Goal: Task Accomplishment & Management: Use online tool/utility

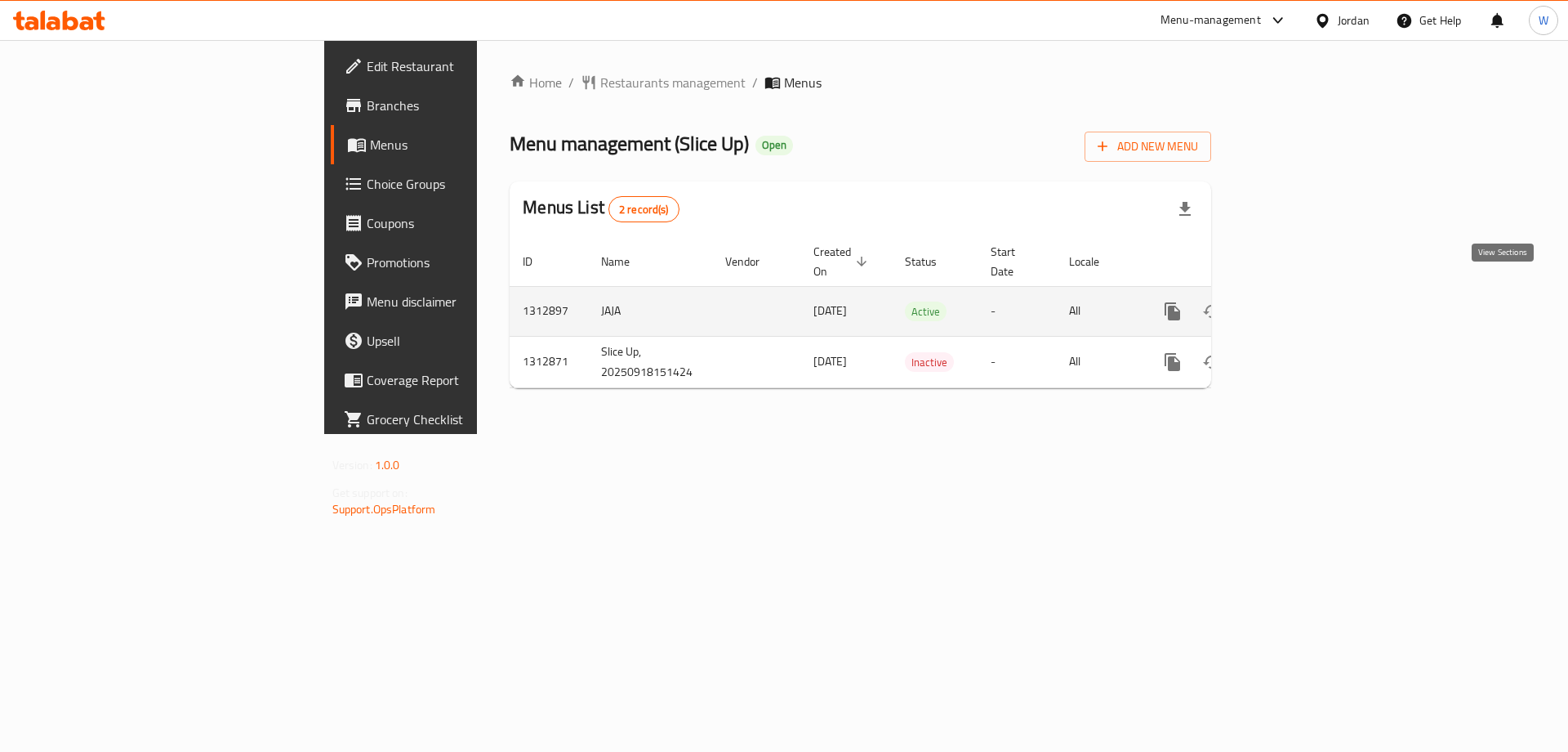
click at [1300, 302] on icon "enhanced table" at bounding box center [1290, 312] width 20 height 20
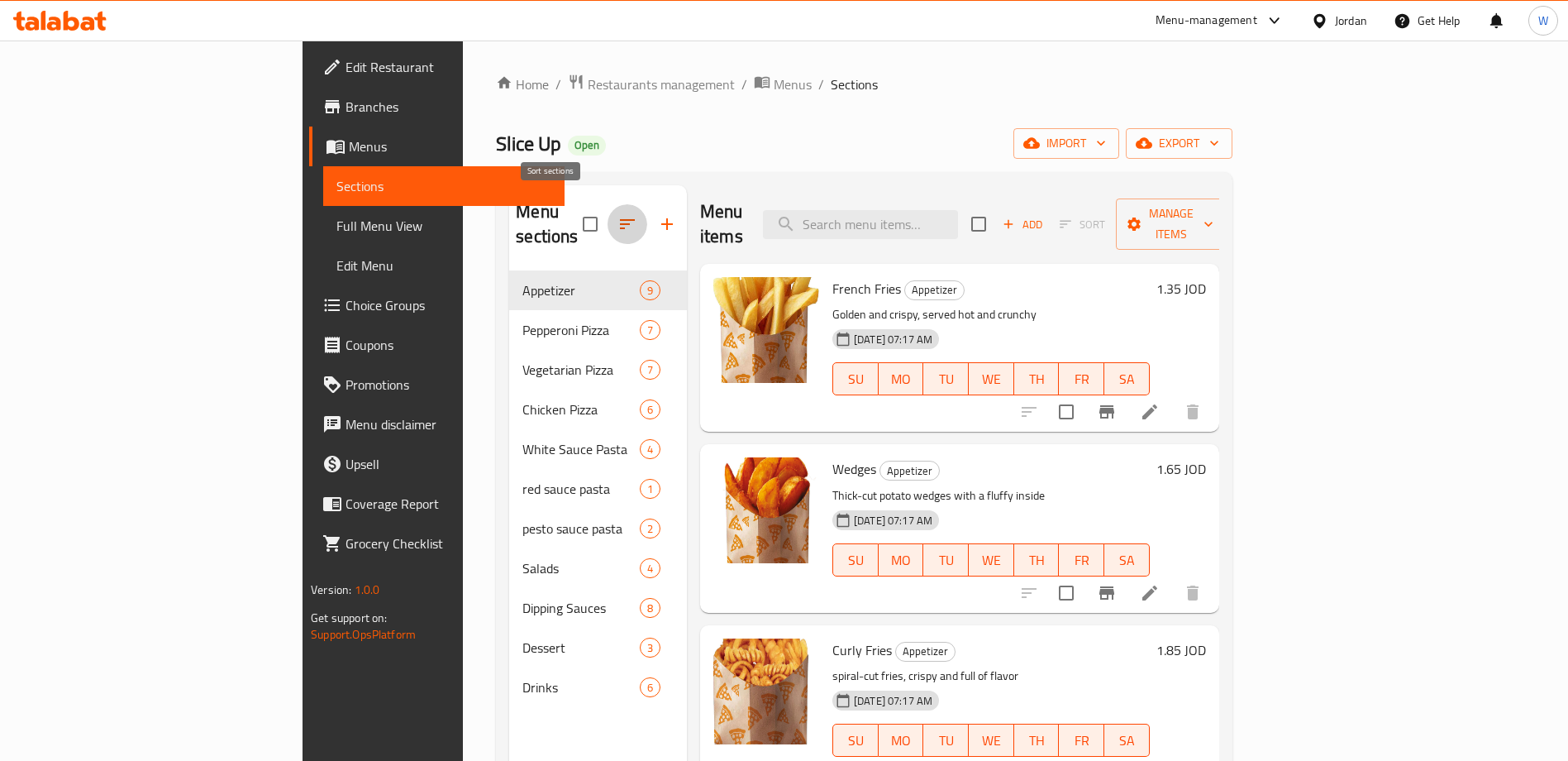
click at [607, 208] on button "button" at bounding box center [627, 224] width 40 height 40
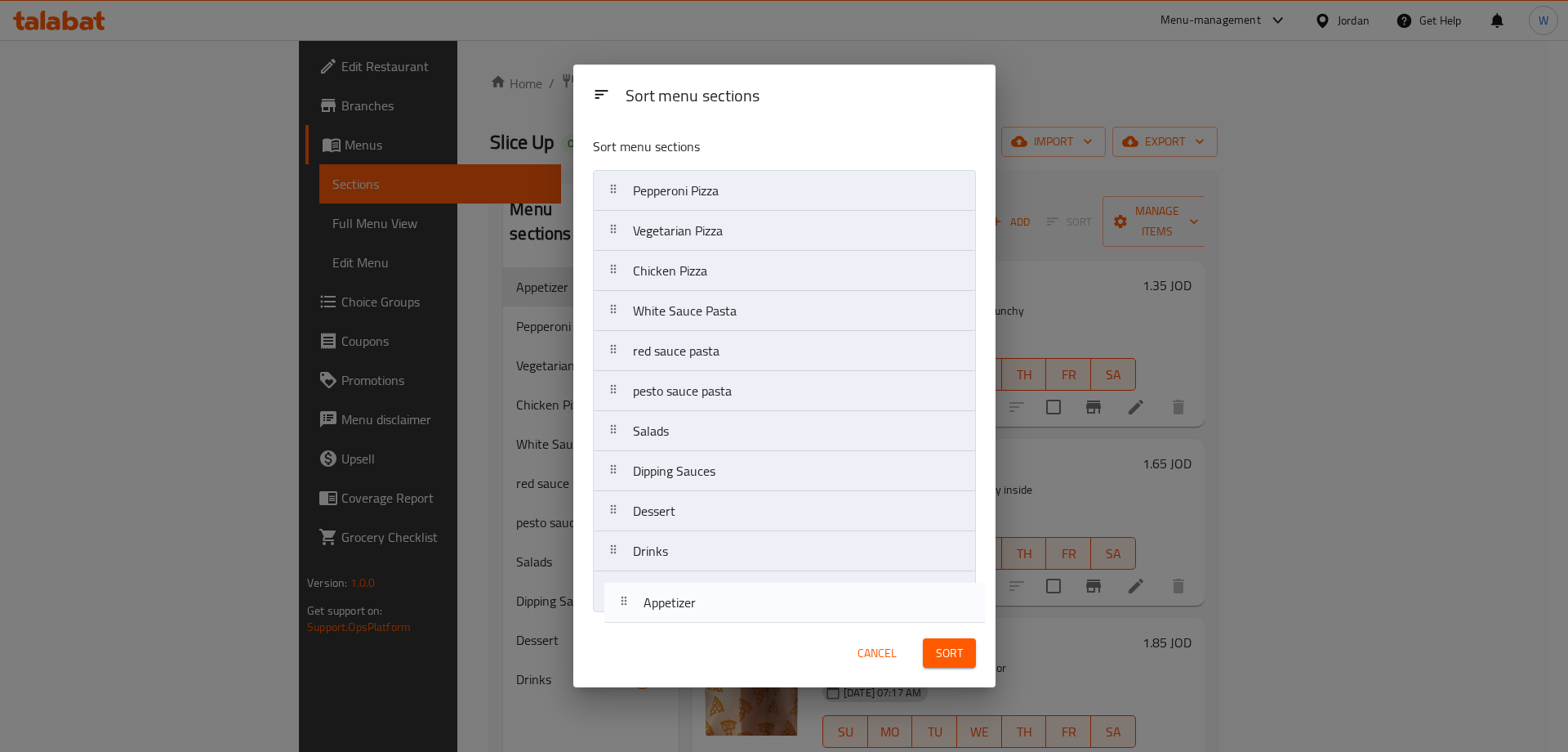
drag, startPoint x: 795, startPoint y: 192, endPoint x: 805, endPoint y: 611, distance: 419.1
click at [805, 611] on div "Sort menu sections Appetizer Pepperoni Pizza Vegetarian Pizza Chicken Pizza Whi…" at bounding box center [784, 371] width 422 height 495
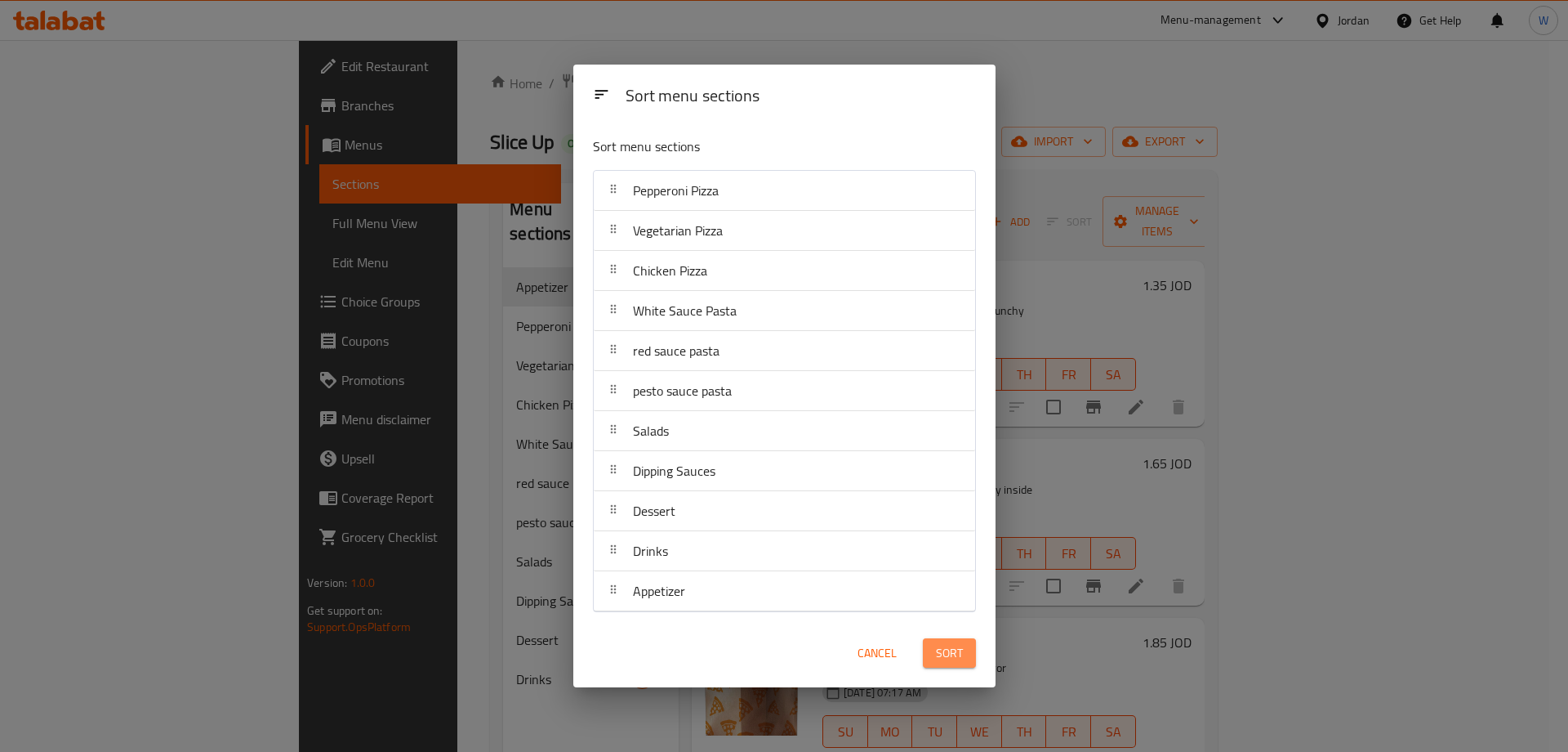
click at [951, 643] on span "Sort" at bounding box center [949, 653] width 27 height 20
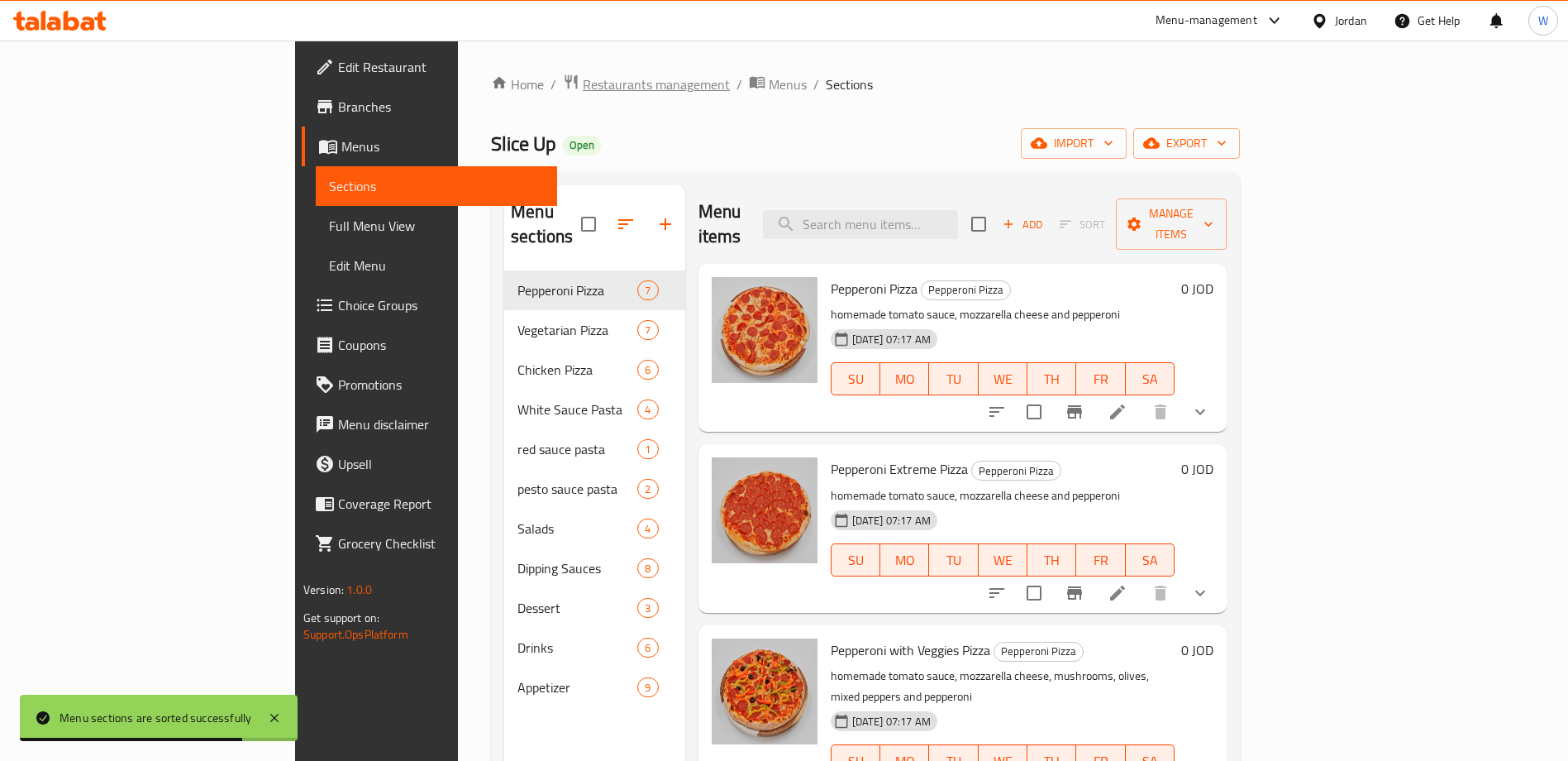
click at [583, 84] on span "Restaurants management" at bounding box center [656, 84] width 147 height 20
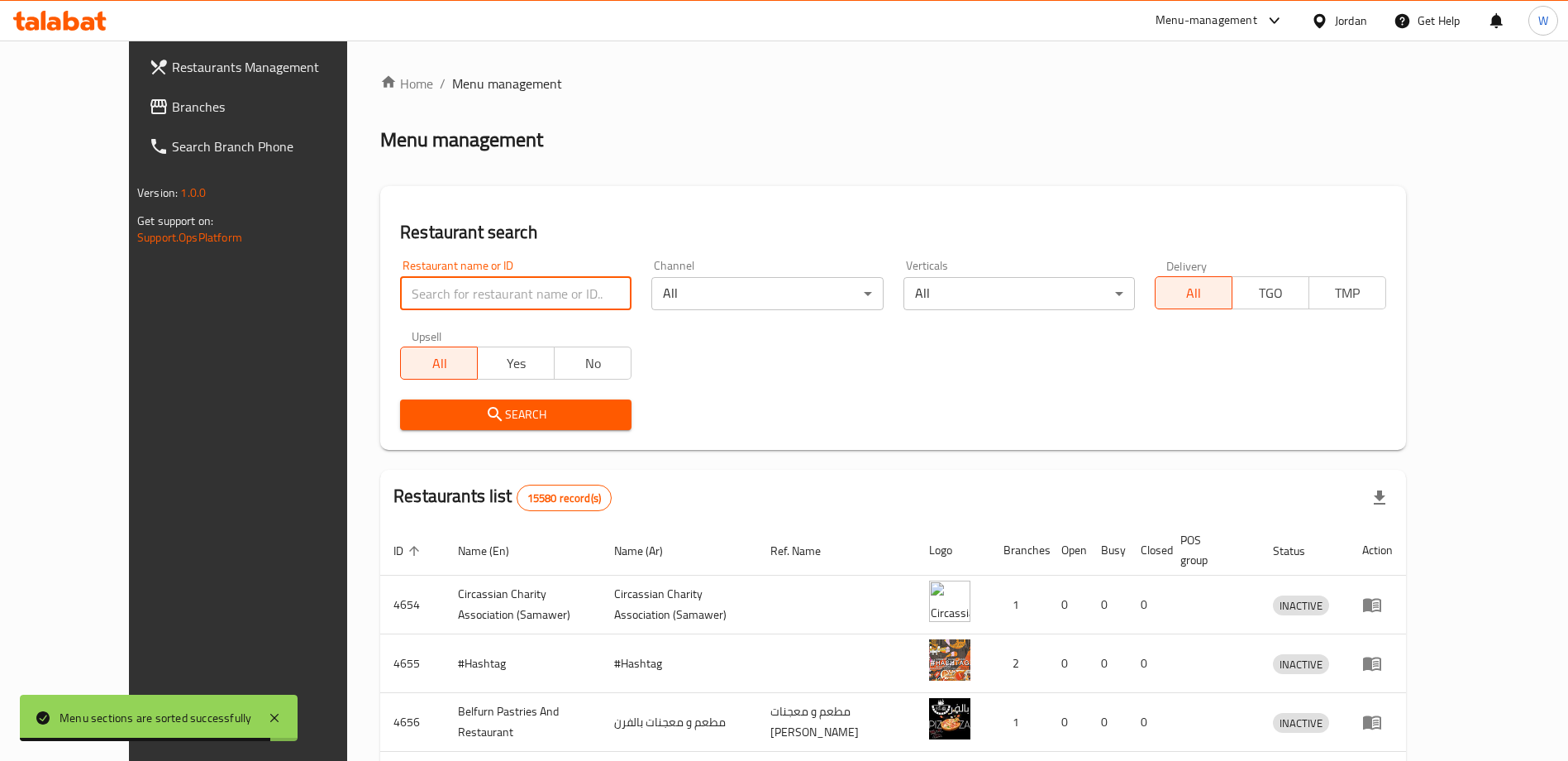
click at [484, 289] on input "search" at bounding box center [515, 293] width 232 height 33
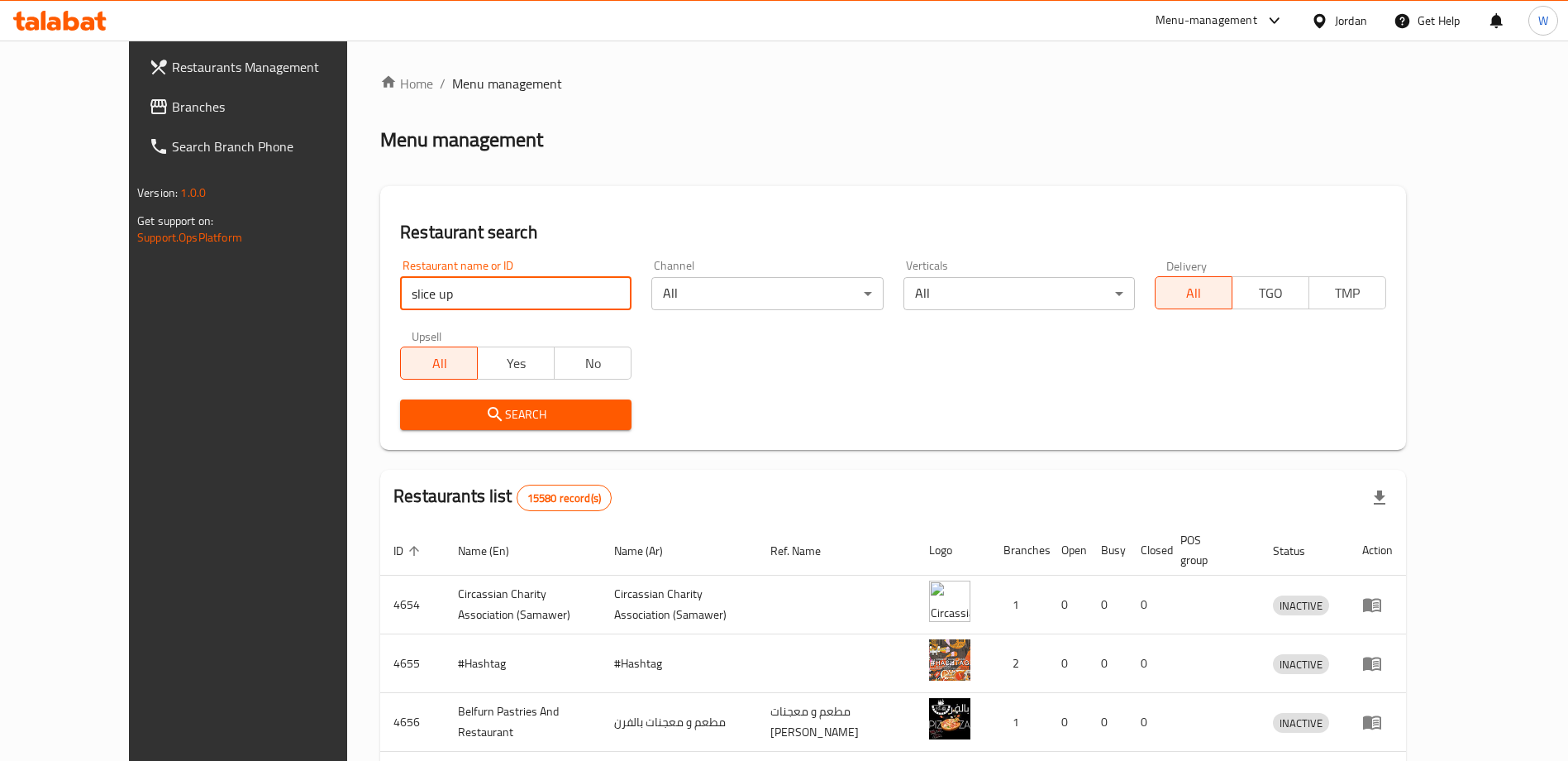
type input "slice up"
click button "Search" at bounding box center [515, 414] width 232 height 31
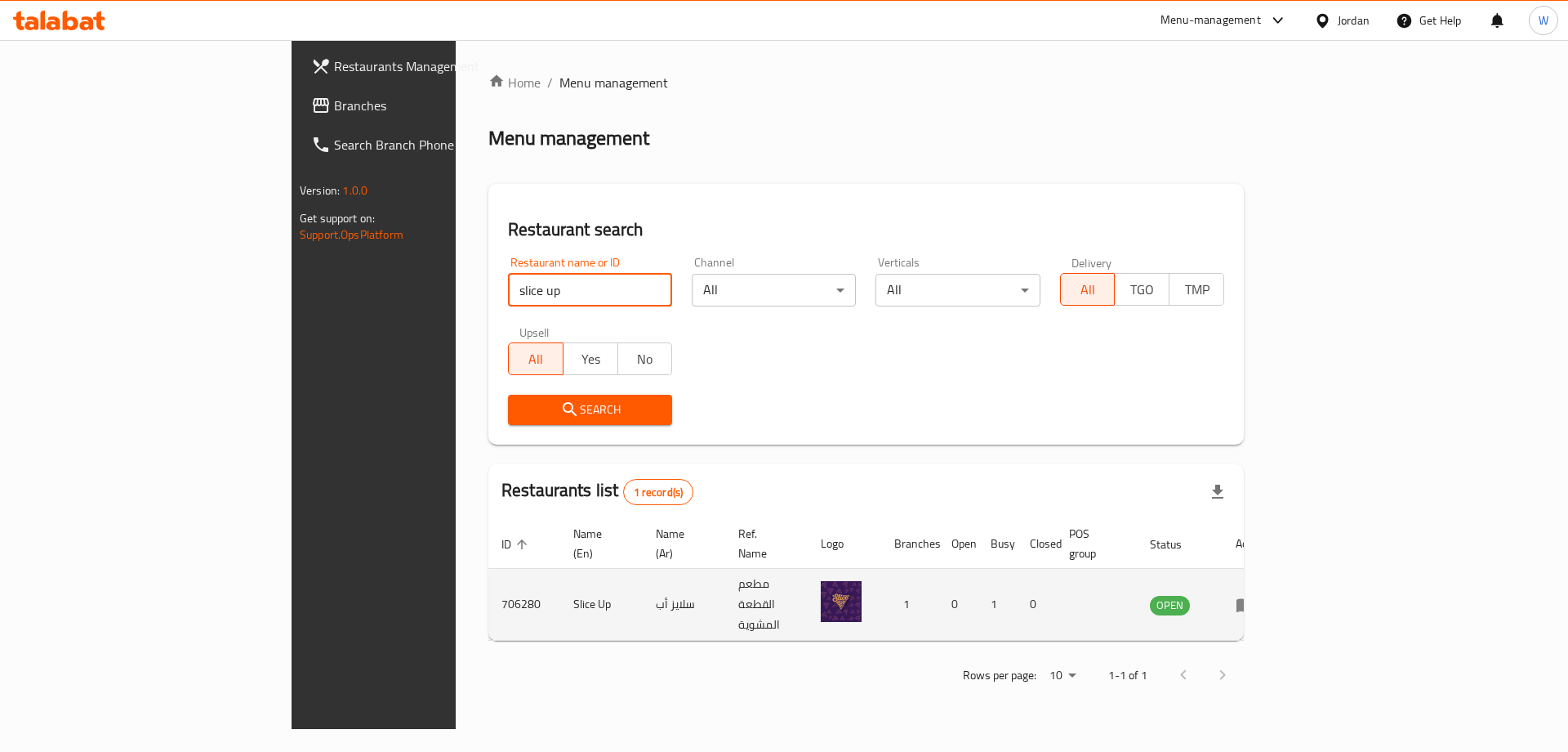
click at [560, 579] on td "Slice Up" at bounding box center [601, 604] width 83 height 72
copy td "Slice Up"
click at [1254, 598] on icon "enhanced table" at bounding box center [1245, 606] width 18 height 14
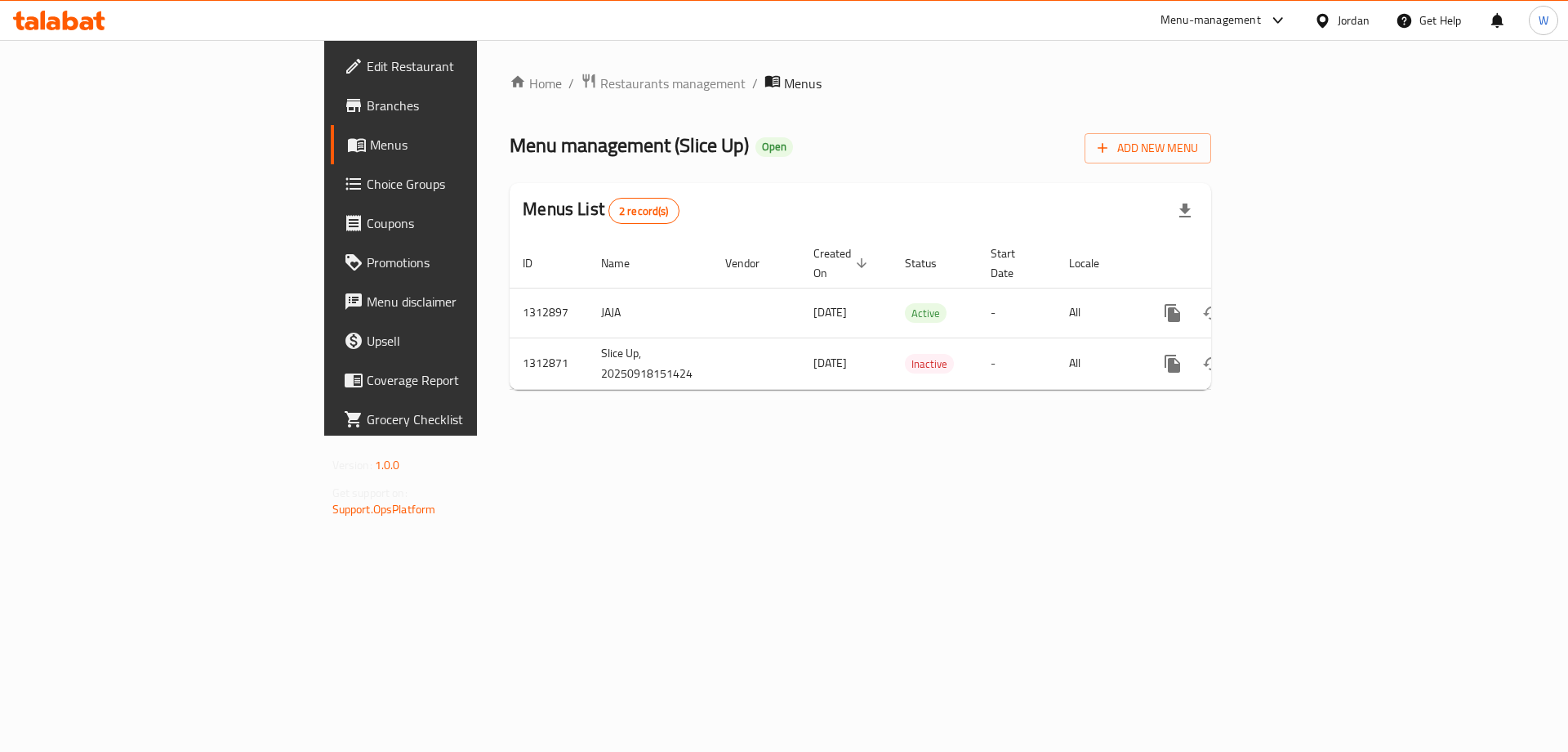
click at [366, 107] on span "Branches" at bounding box center [469, 106] width 207 height 20
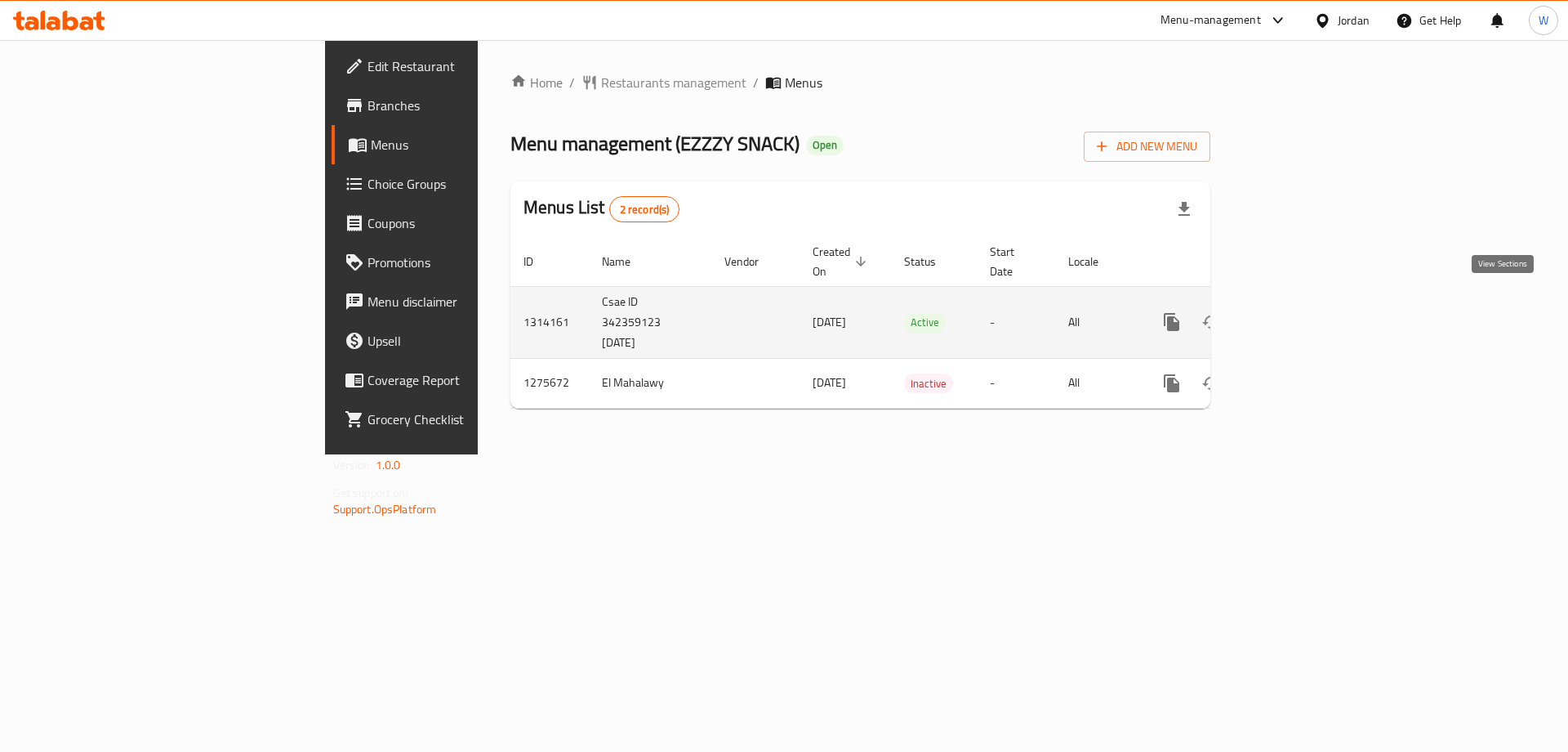
click at [1309, 311] on link "enhanced table" at bounding box center [1289, 321] width 39 height 39
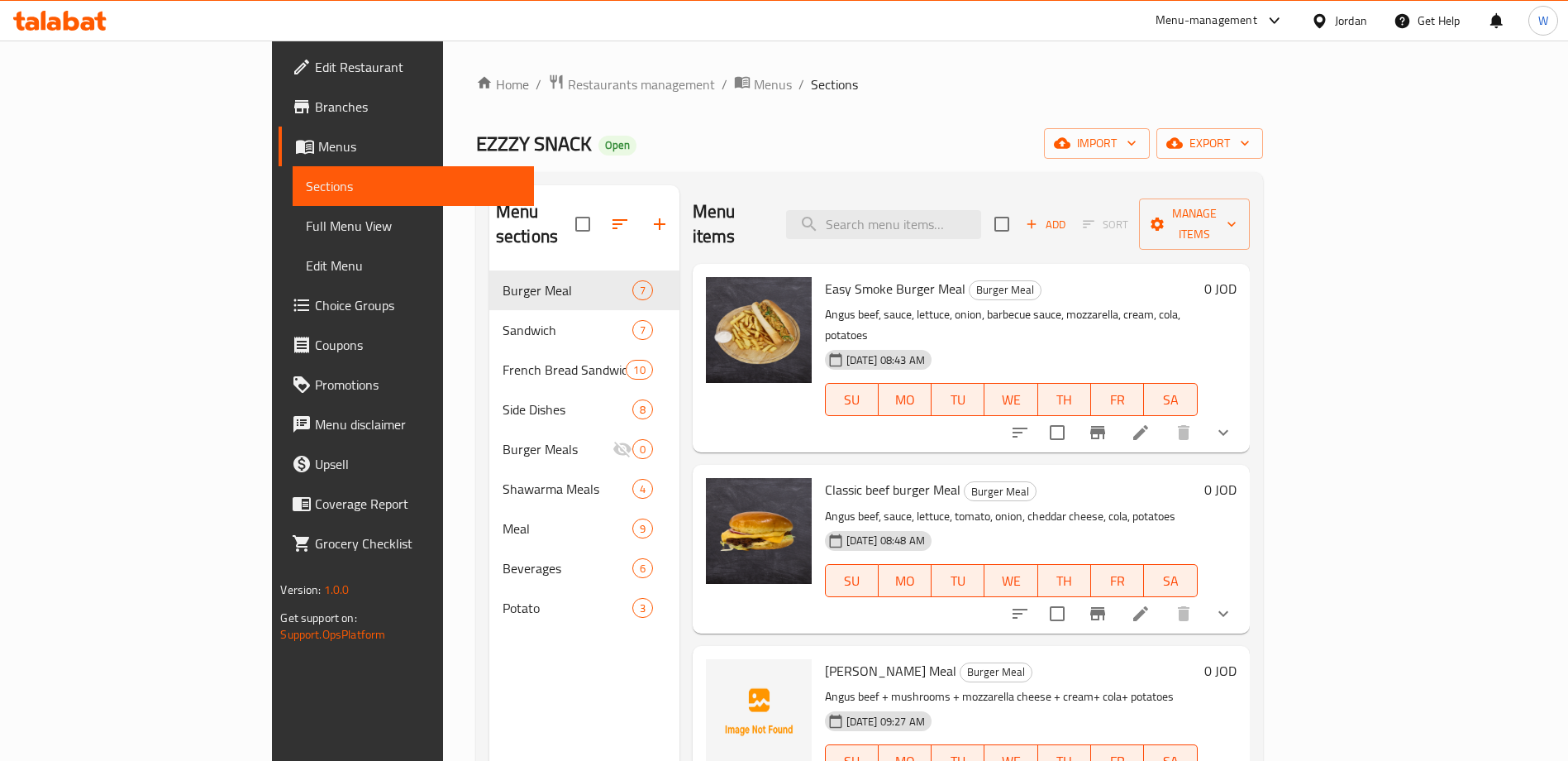
click at [1164, 418] on li at bounding box center [1141, 432] width 47 height 30
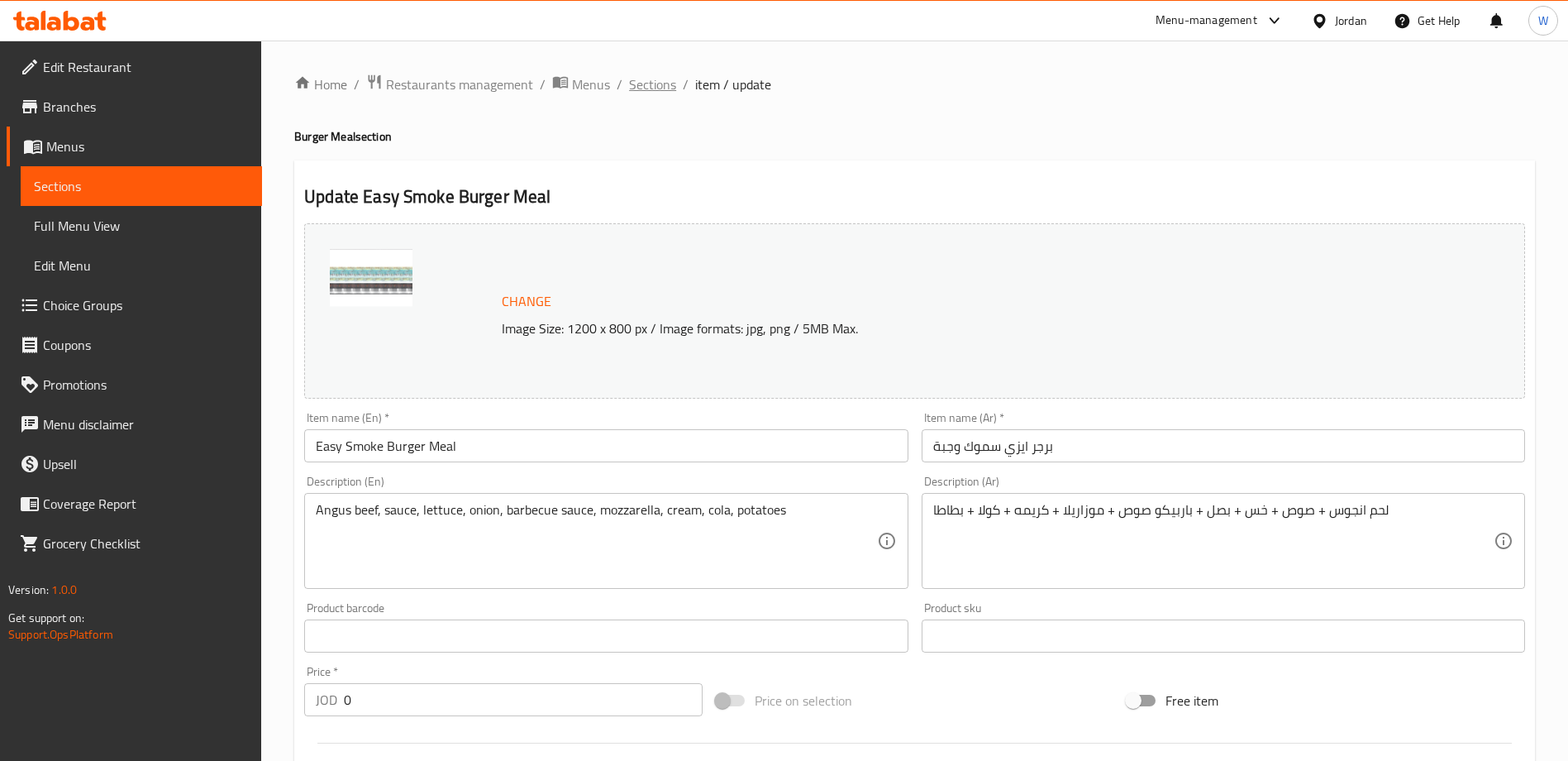
click at [648, 89] on span "Sections" at bounding box center [652, 84] width 47 height 20
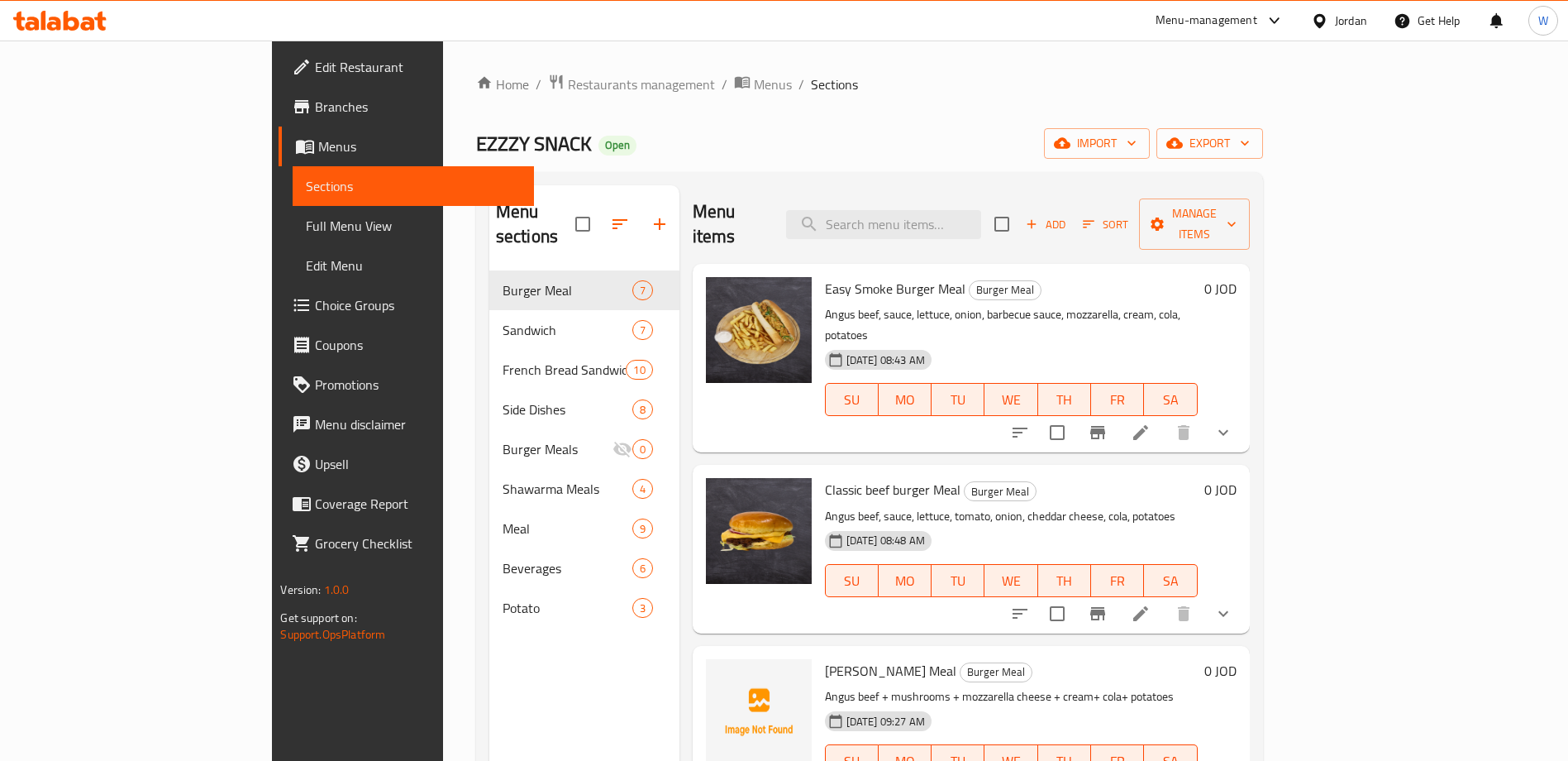
click at [1150, 422] on icon at bounding box center [1141, 432] width 20 height 20
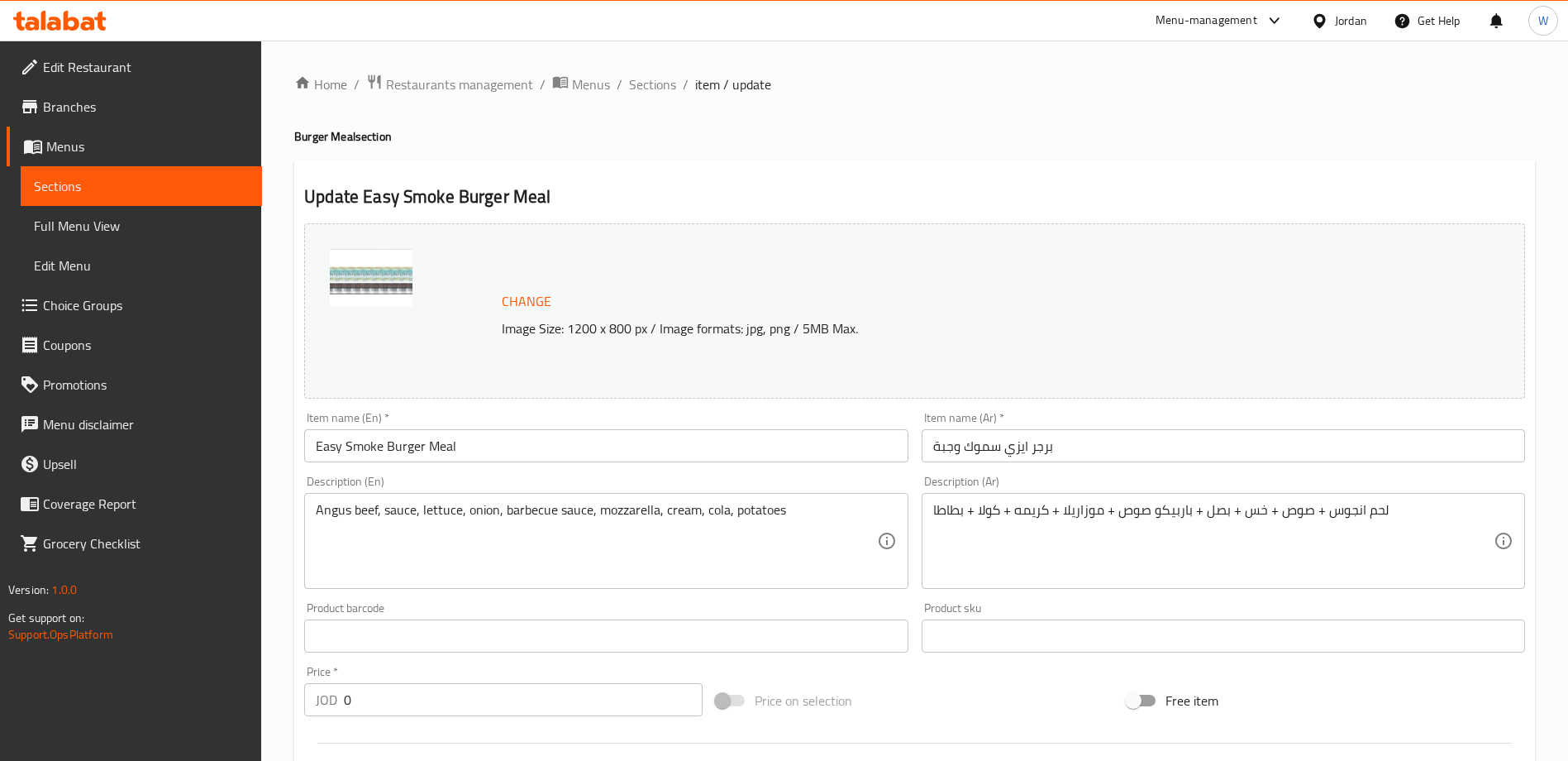
click at [1016, 436] on input "برجر ايزي سموك وجبة" at bounding box center [1223, 446] width 603 height 33
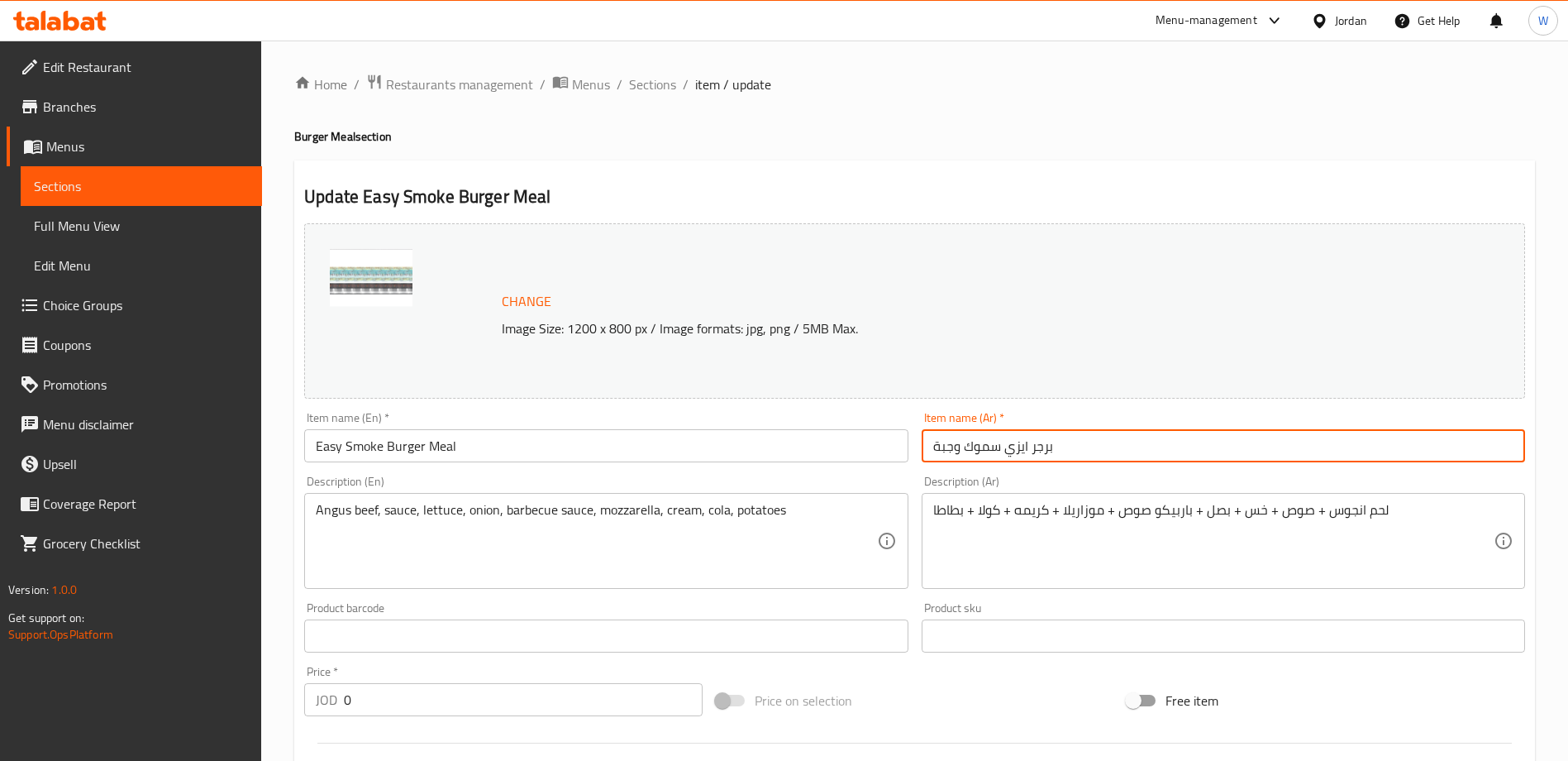
click at [1016, 436] on input "برجر ايزي سموك وجبة" at bounding box center [1223, 446] width 603 height 33
click at [646, 84] on span "Sections" at bounding box center [652, 84] width 47 height 20
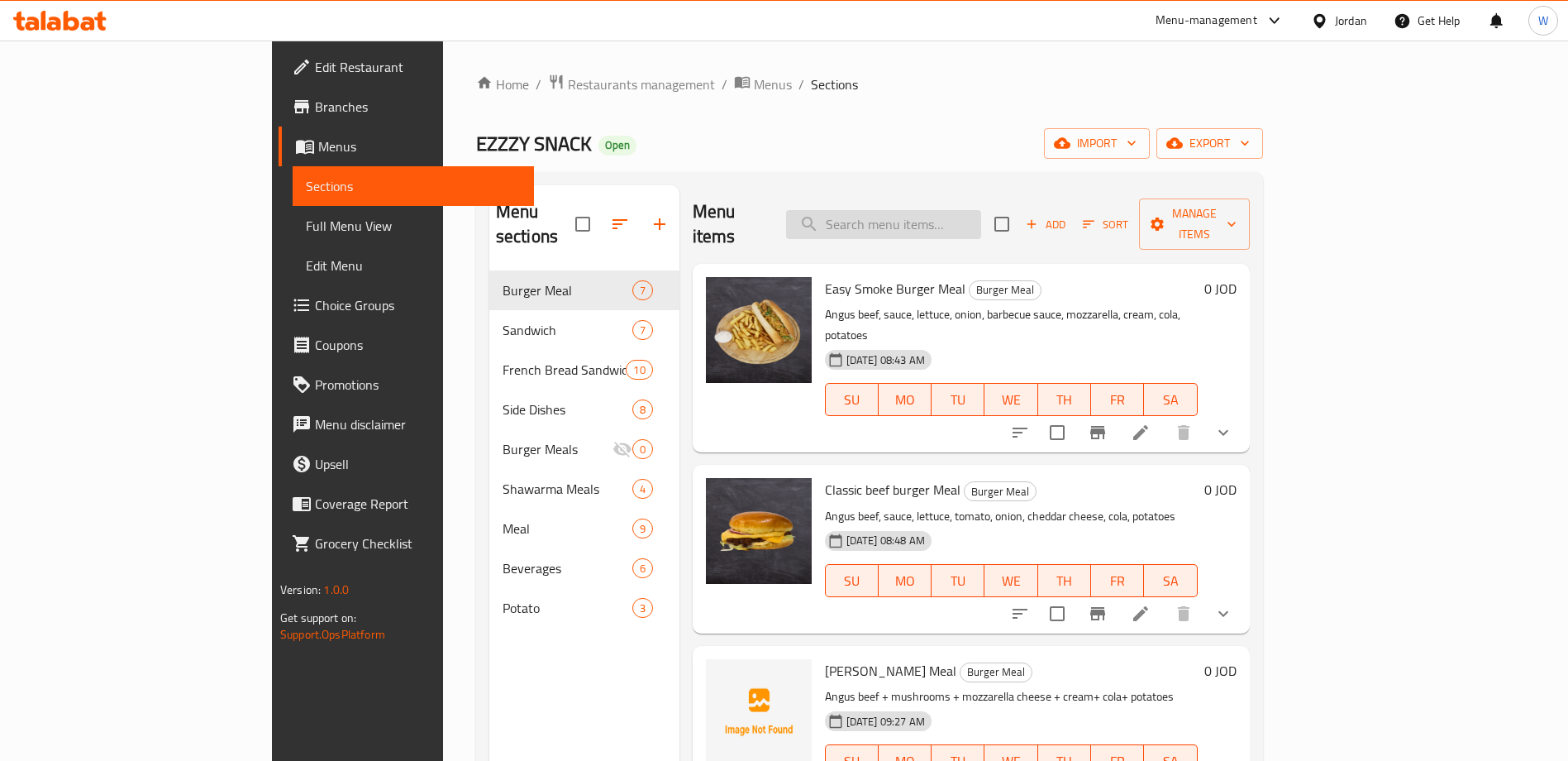
click at [936, 210] on input "search" at bounding box center [883, 225] width 195 height 29
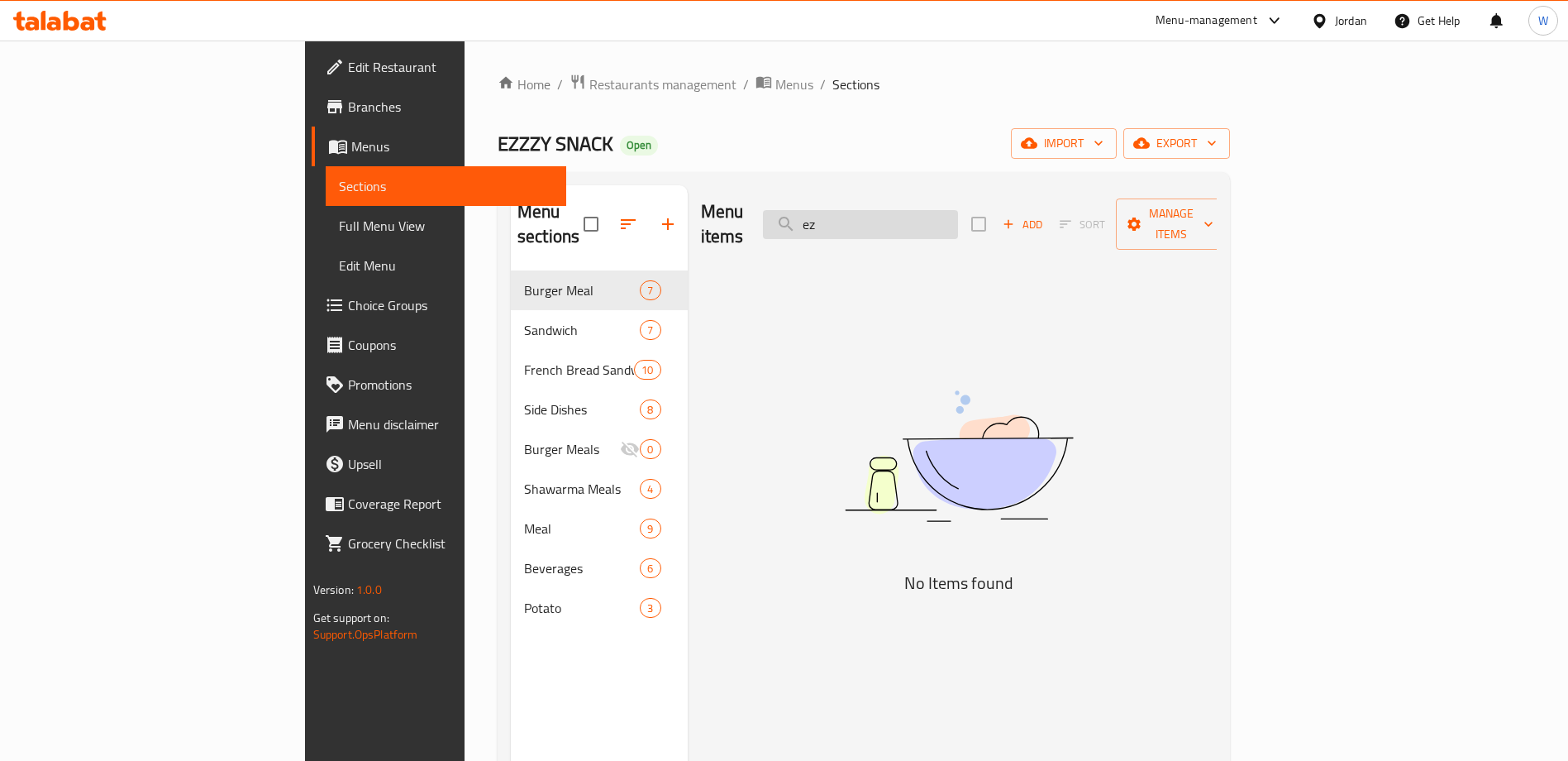
type input "e"
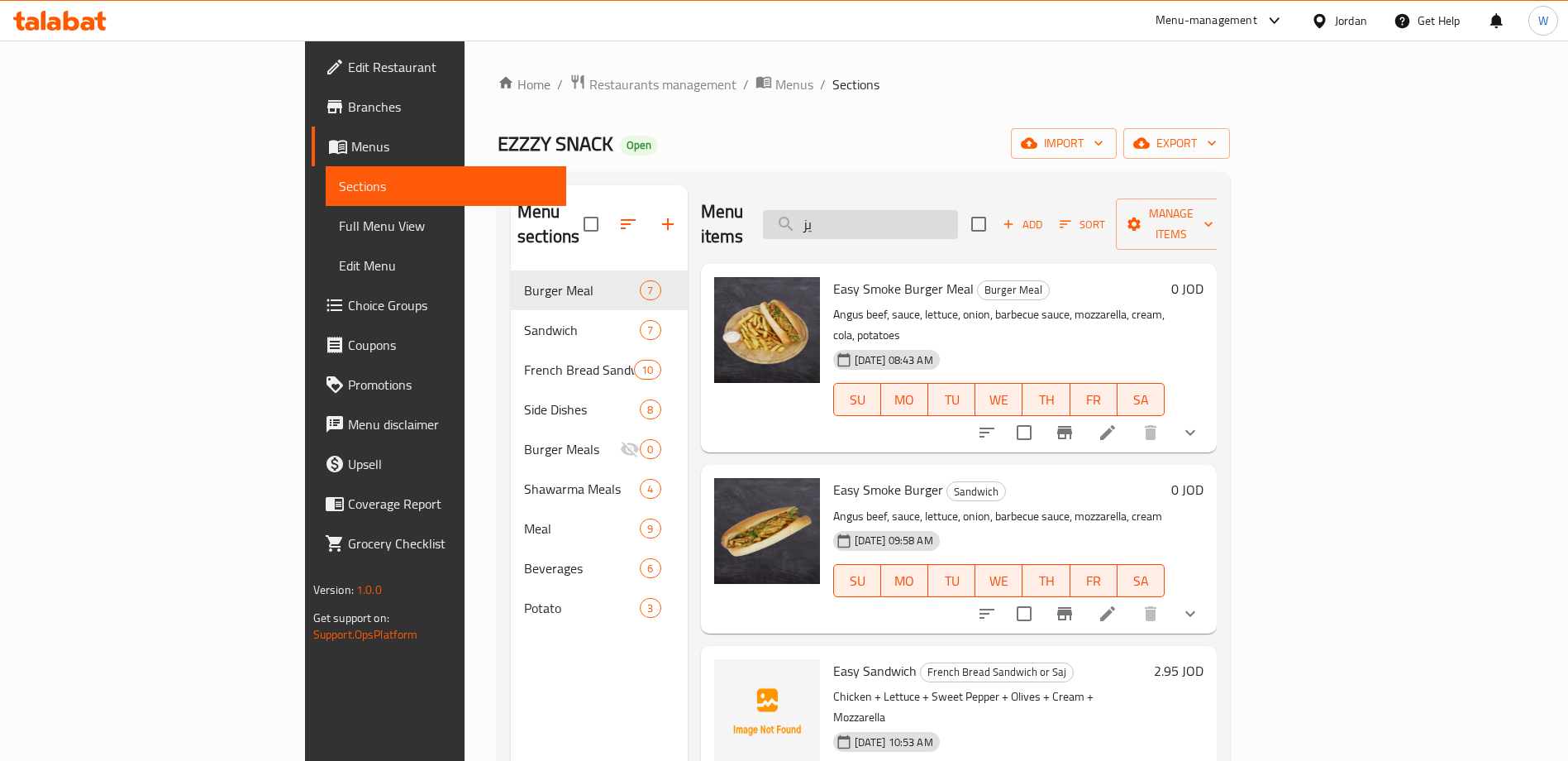
click at [936, 210] on input "يز" at bounding box center [859, 225] width 195 height 29
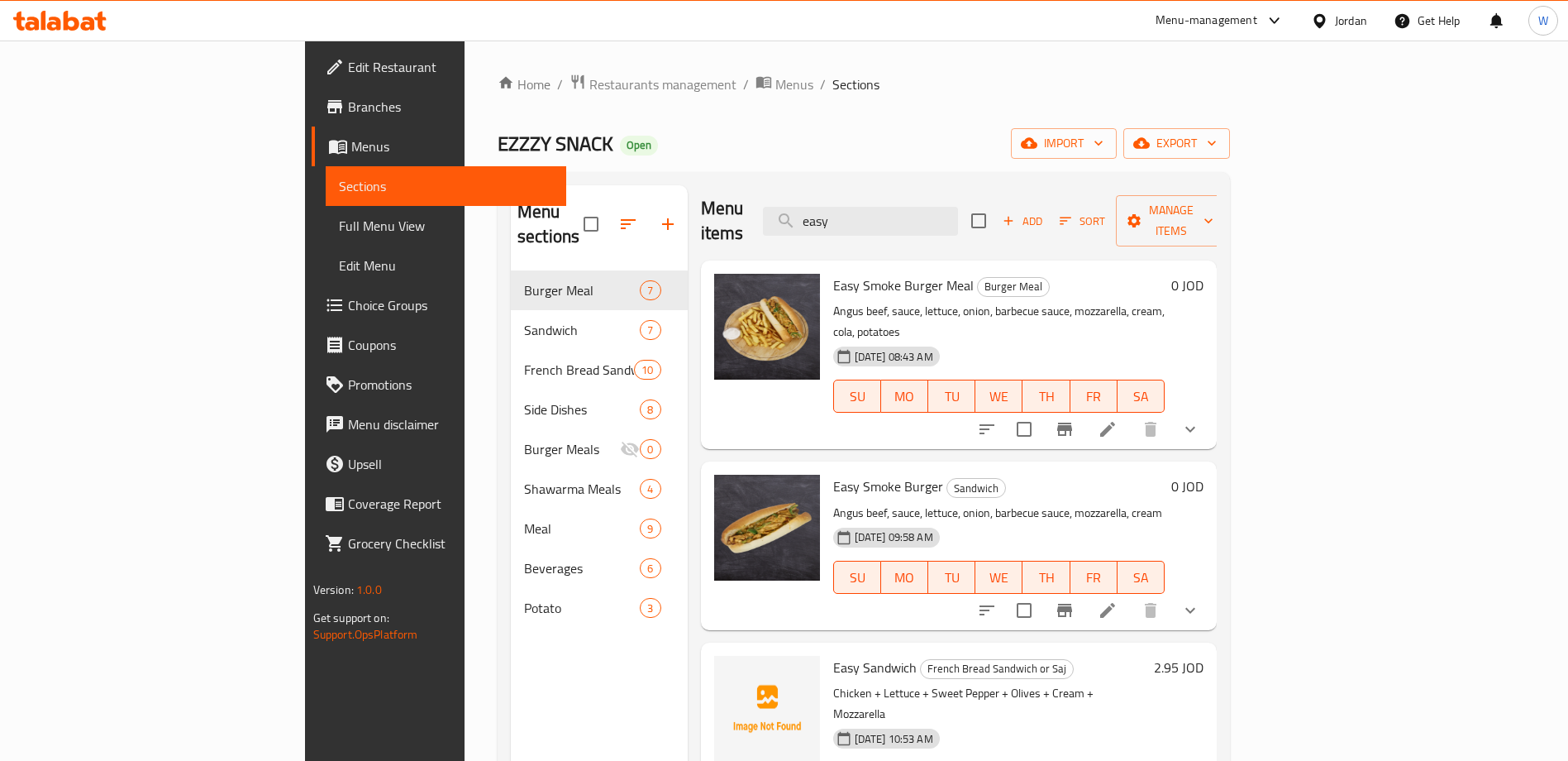
click at [965, 191] on div "Menu items easy Add Sort Manage items" at bounding box center [958, 220] width 516 height 78
click at [958, 208] on input "easy" at bounding box center [859, 221] width 195 height 29
click at [958, 209] on input "easy" at bounding box center [859, 221] width 195 height 29
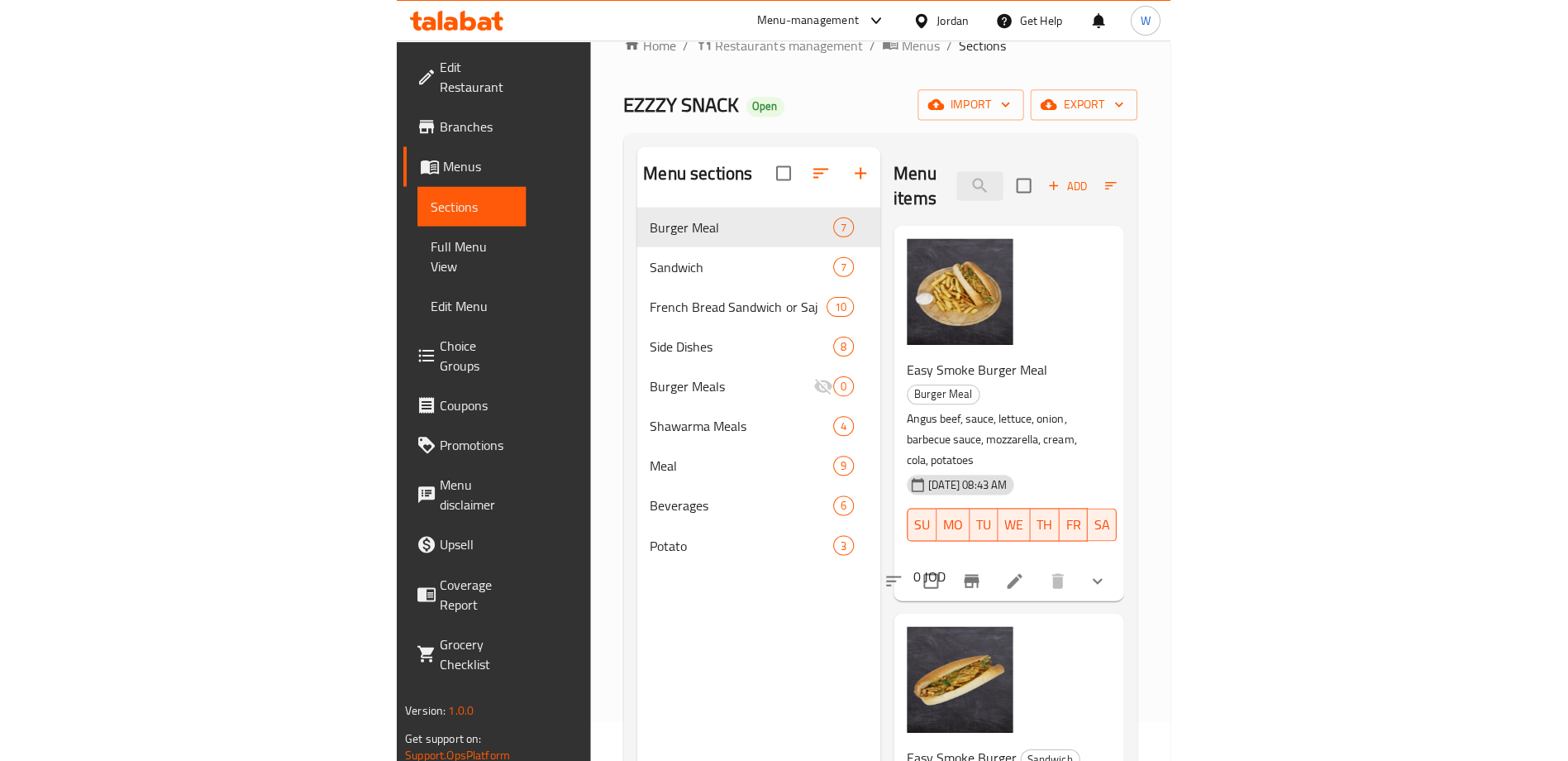
scroll to position [0, 0]
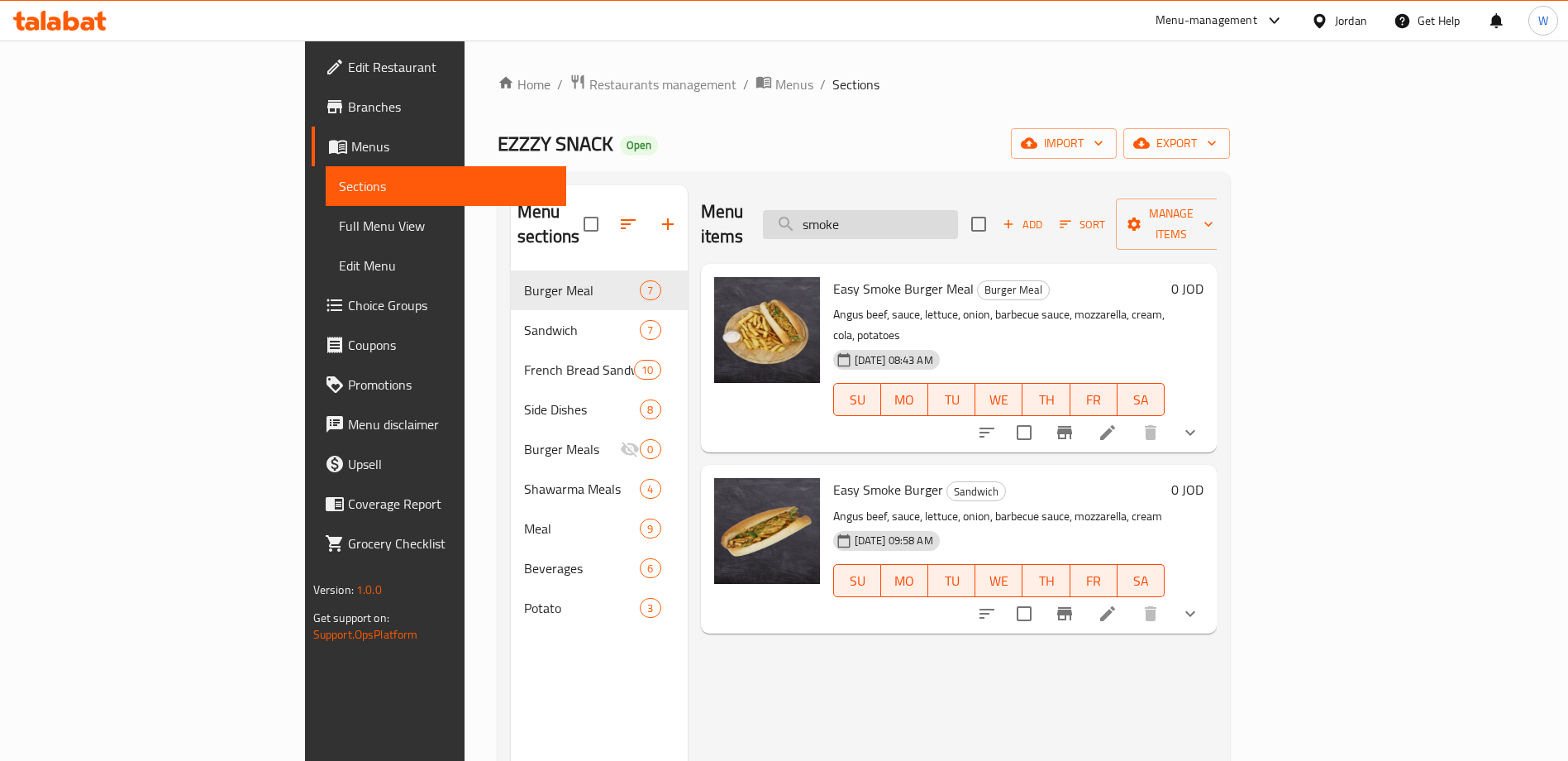
click at [956, 210] on input "smoke" at bounding box center [859, 225] width 195 height 29
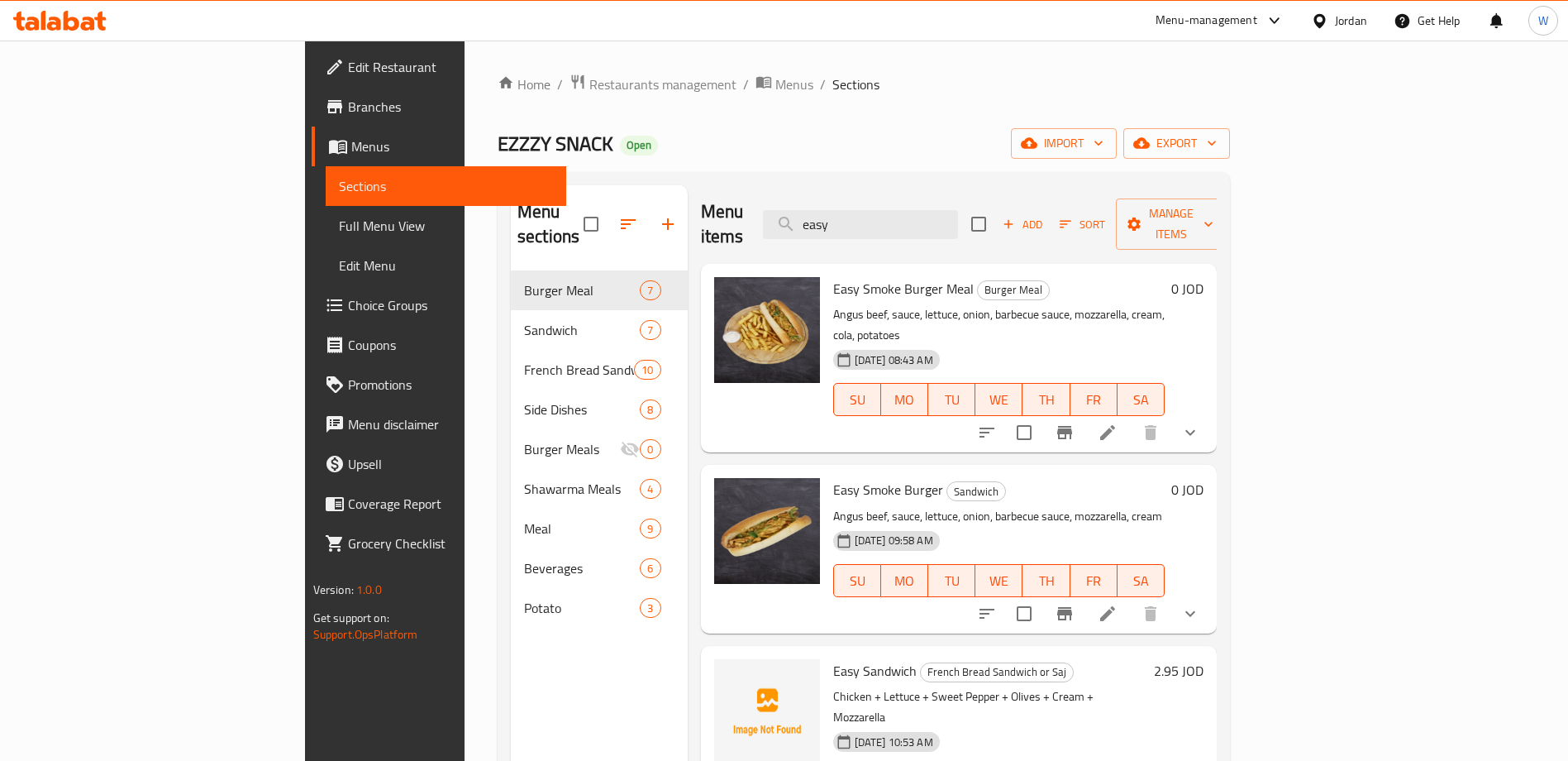
scroll to position [4, 0]
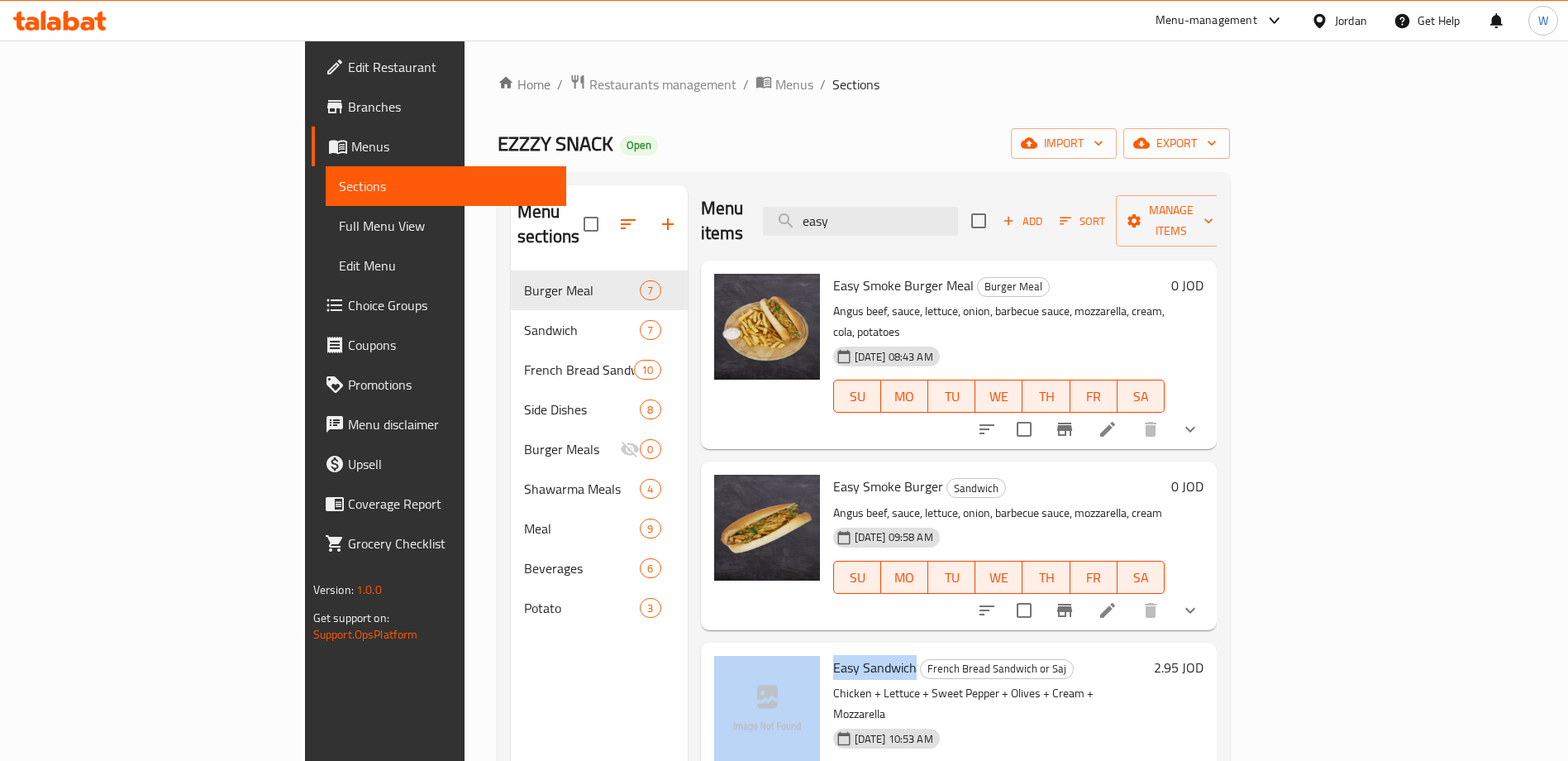
drag, startPoint x: 841, startPoint y: 618, endPoint x: 746, endPoint y: 616, distance: 95.0
click at [746, 649] on div "Easy Sandwich French Bread Sandwich or Saj Chicken + Lettuce + Sweet Pepper + O…" at bounding box center [959, 736] width 503 height 175
copy div "Easy Sandwich"
click at [833, 655] on span "Easy Sandwich" at bounding box center [875, 668] width 84 height 25
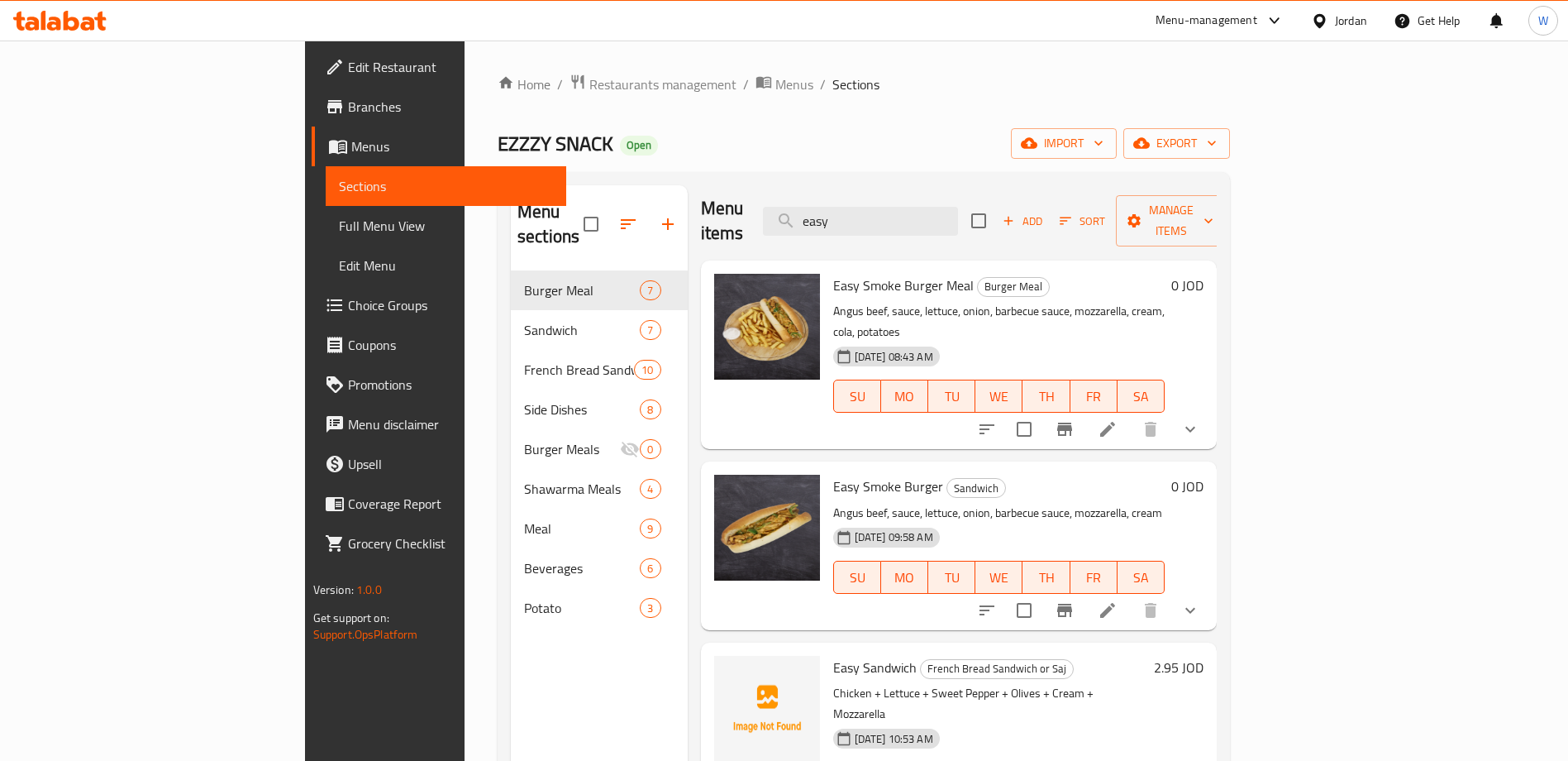
click at [833, 273] on span "Easy Smoke Burger Meal" at bounding box center [903, 286] width 140 height 25
click at [958, 219] on input "easy" at bounding box center [859, 221] width 195 height 29
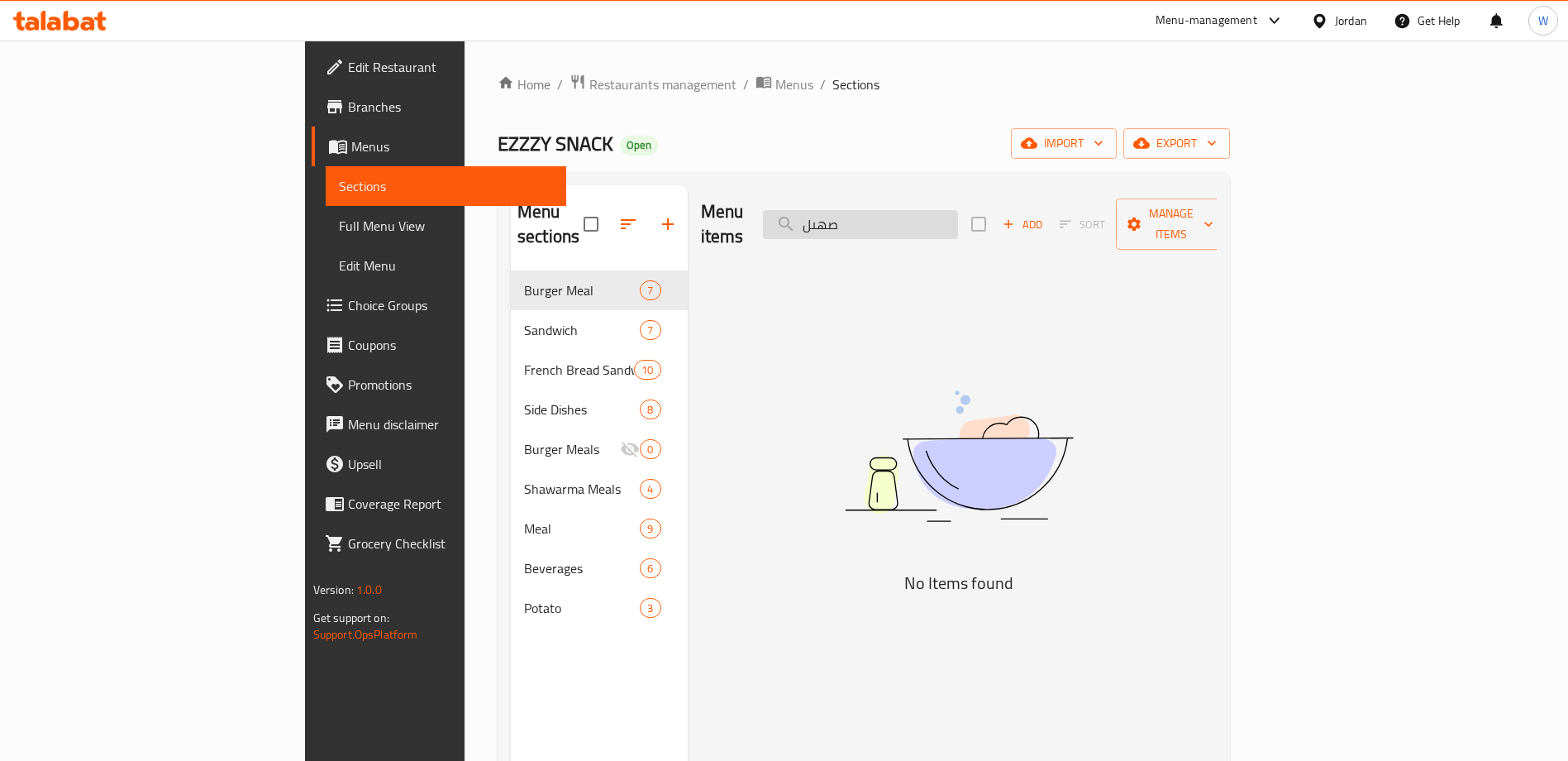
scroll to position [0, 0]
click at [958, 219] on input "صهىل" at bounding box center [859, 225] width 195 height 29
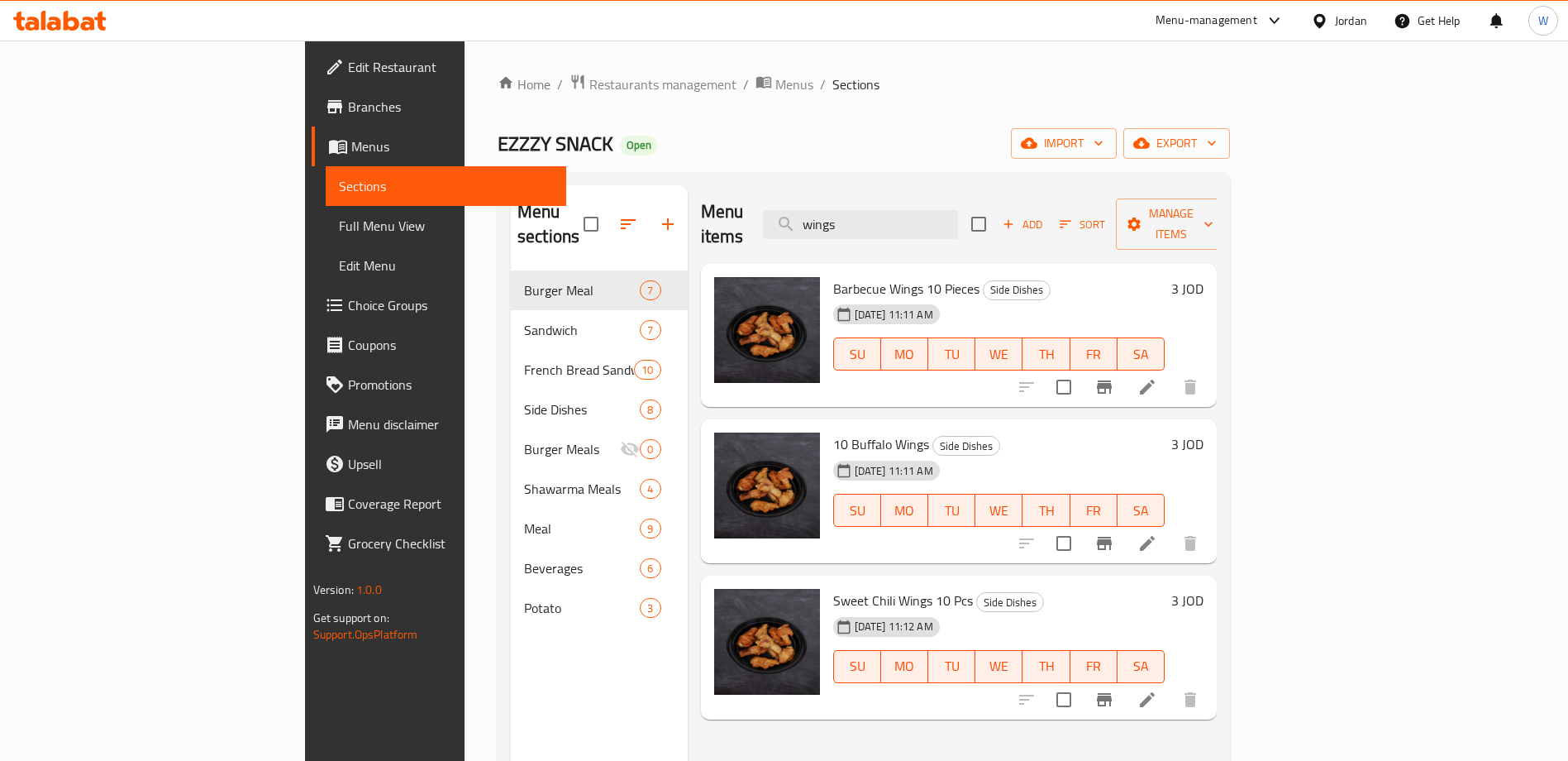
type input "wings"
click at [958, 210] on input "wings" at bounding box center [859, 225] width 195 height 29
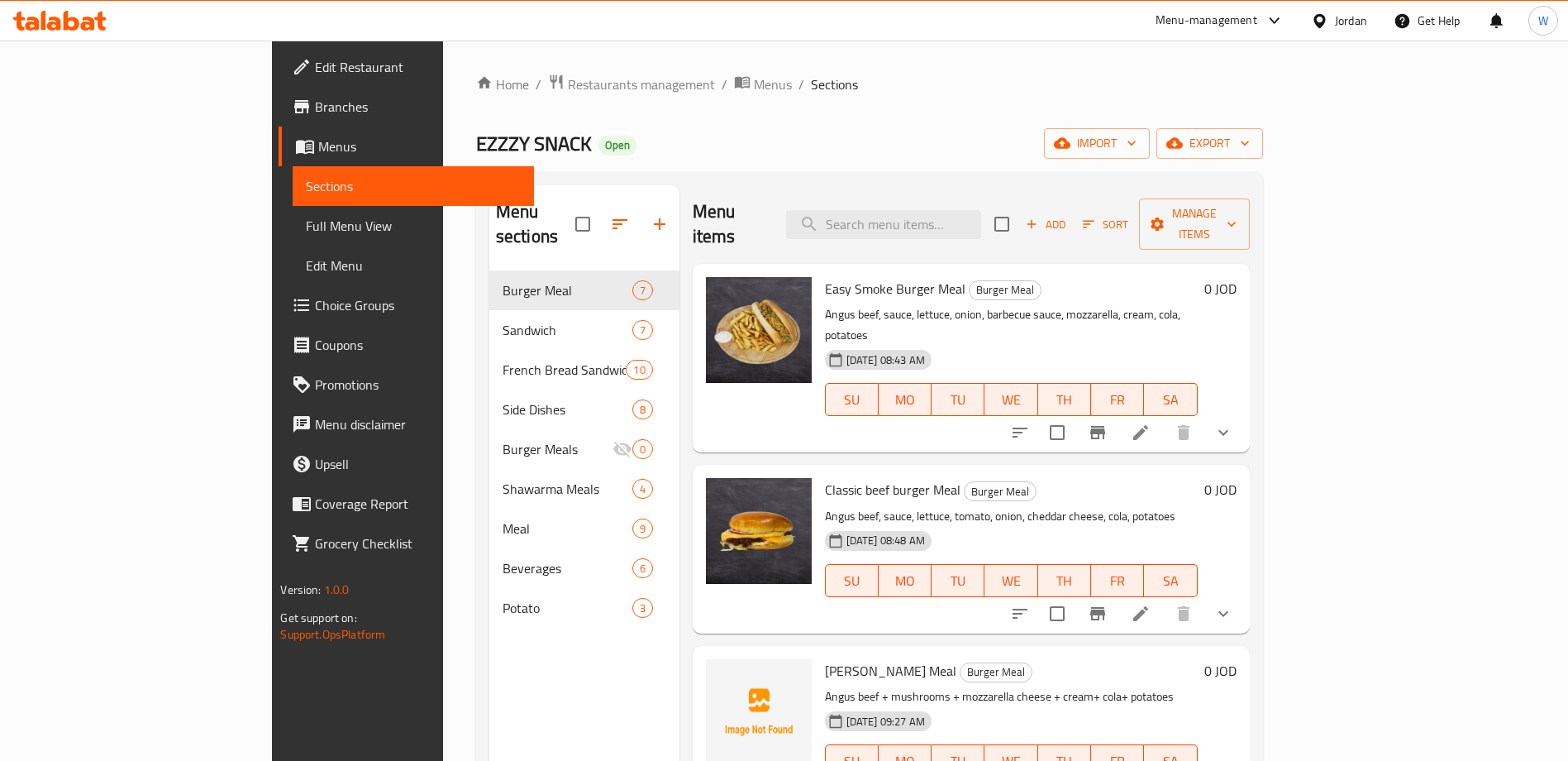
click at [906, 85] on ol "Home / Restaurants management / Menus / Sections" at bounding box center [869, 84] width 787 height 22
click at [912, 84] on ol "Home / Restaurants management / Menus / Sections" at bounding box center [869, 84] width 787 height 22
